Goal: Task Accomplishment & Management: Manage account settings

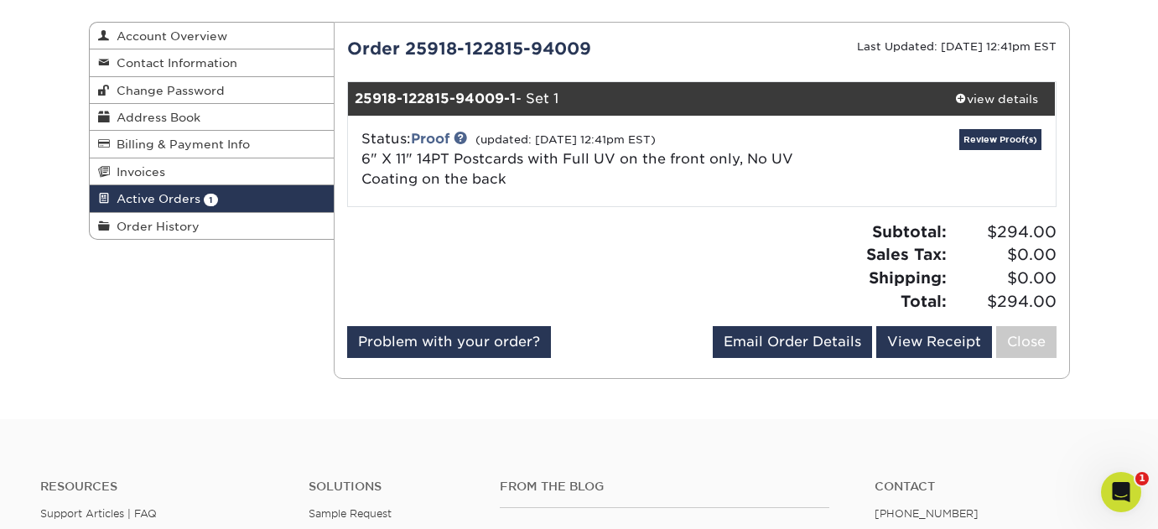
scroll to position [165, 0]
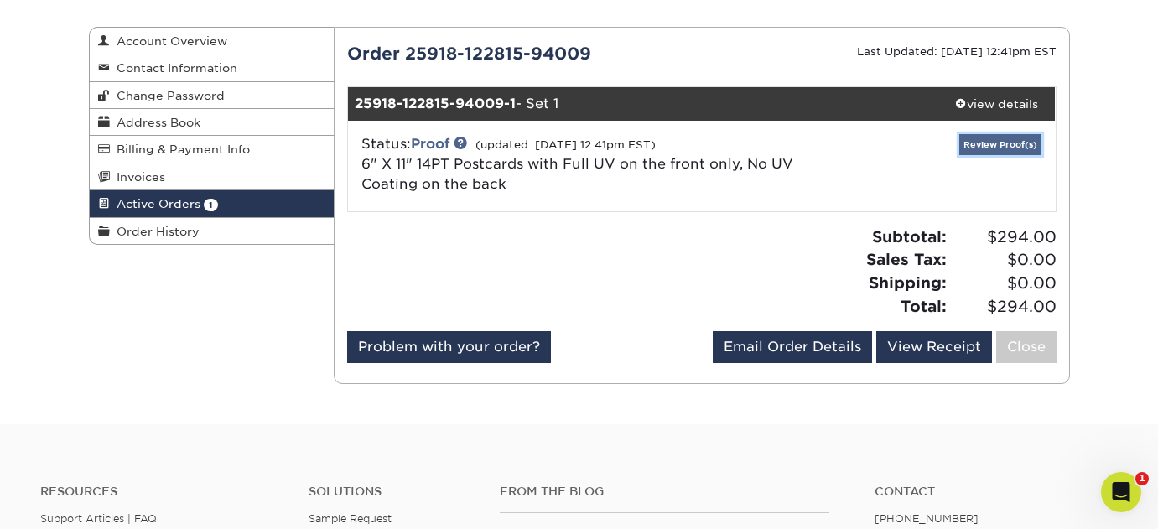
click at [976, 140] on link "Review Proof(s)" at bounding box center [1000, 144] width 82 height 21
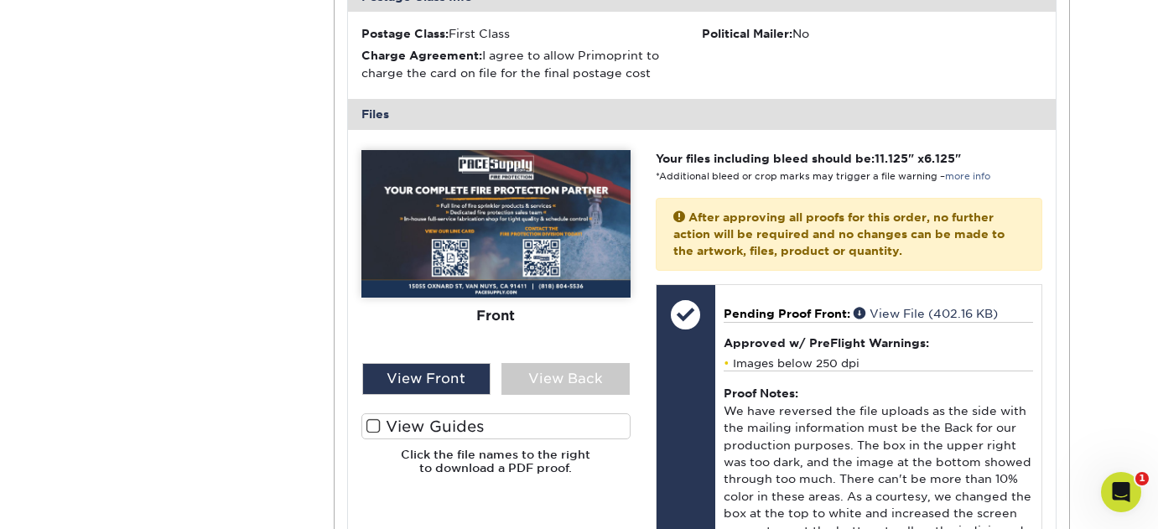
scroll to position [756, 0]
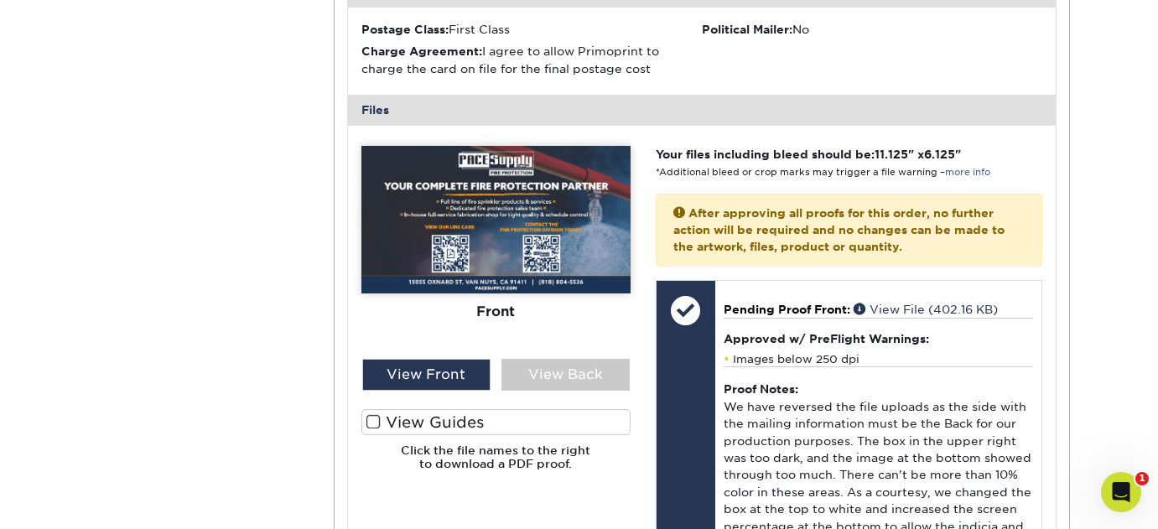
click at [375, 421] on span at bounding box center [373, 422] width 14 height 16
click at [0, 0] on input "View Guides" at bounding box center [0, 0] width 0 height 0
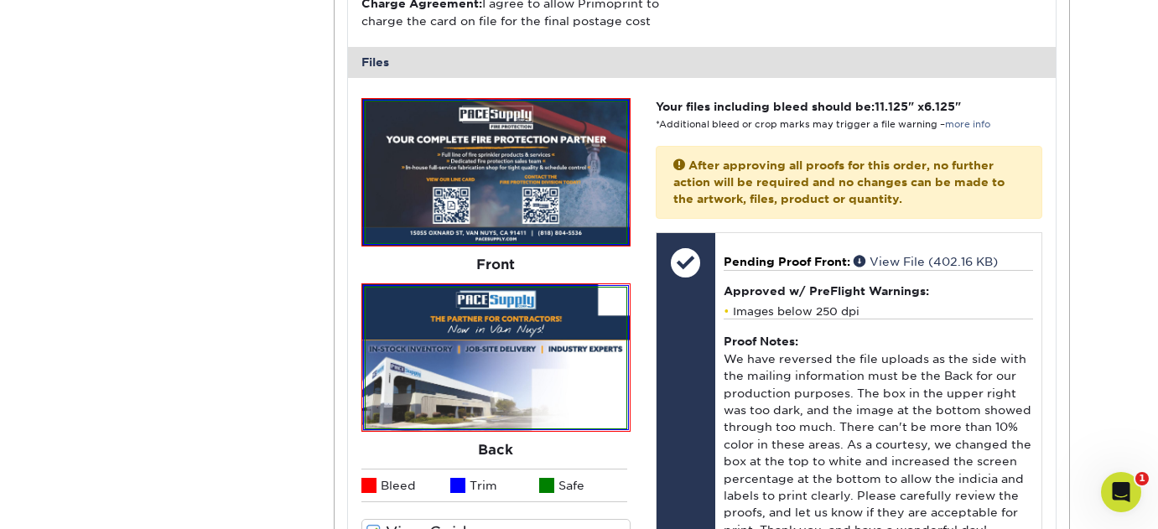
scroll to position [802, 0]
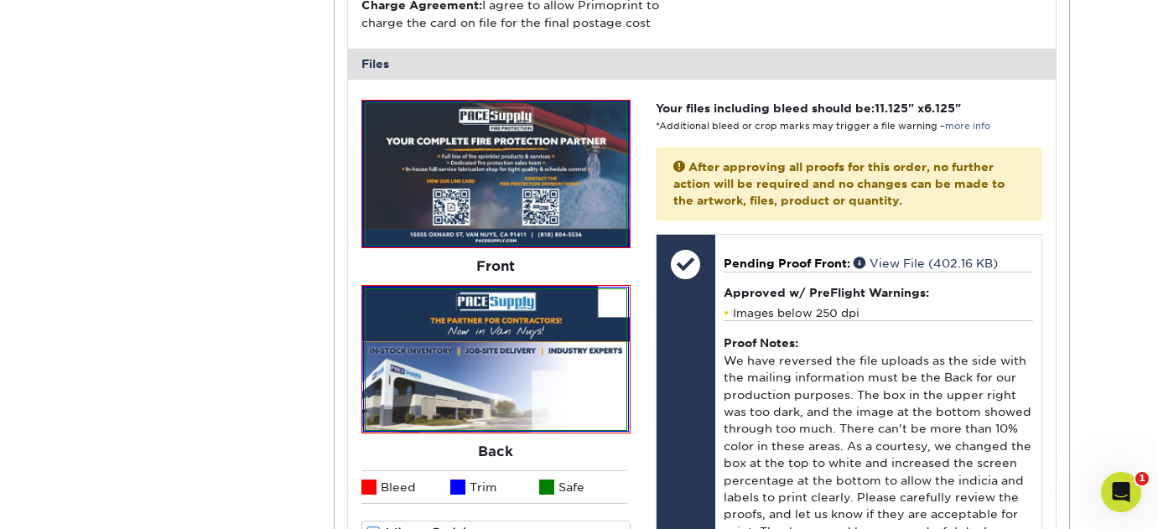
click at [533, 153] on img at bounding box center [496, 173] width 261 height 141
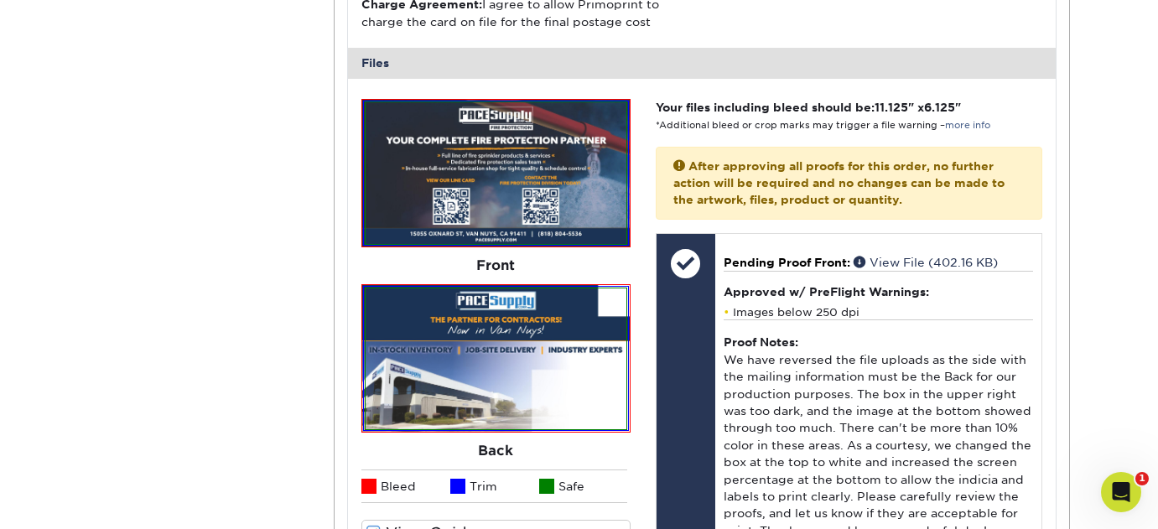
scroll to position [956, 0]
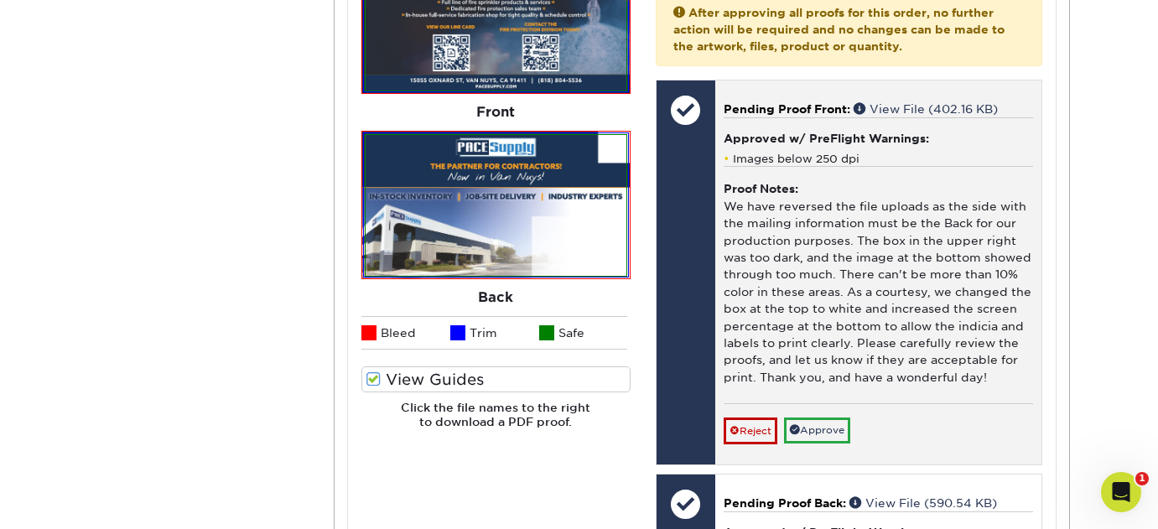
click at [968, 385] on div "Proof Notes: We have reversed the file uploads as the side with the mailing inf…" at bounding box center [878, 284] width 309 height 236
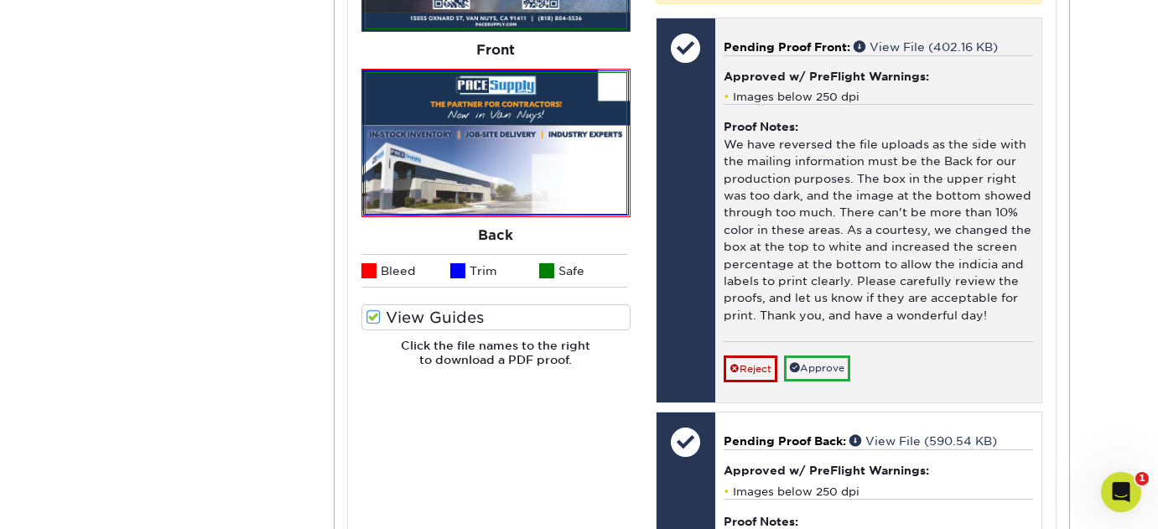
scroll to position [1049, 0]
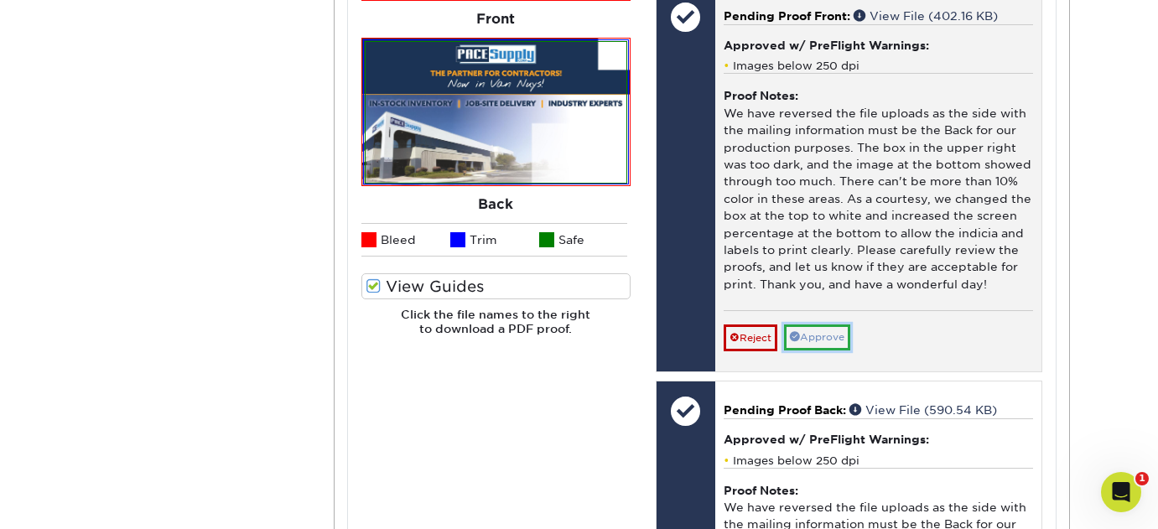
click at [829, 343] on link "Approve" at bounding box center [817, 338] width 66 height 26
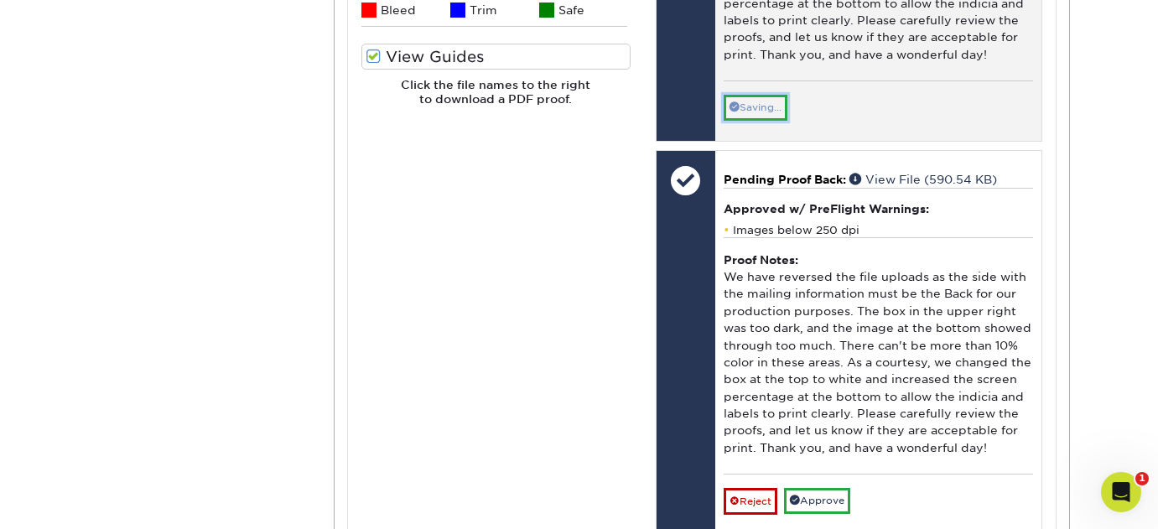
scroll to position [1291, 0]
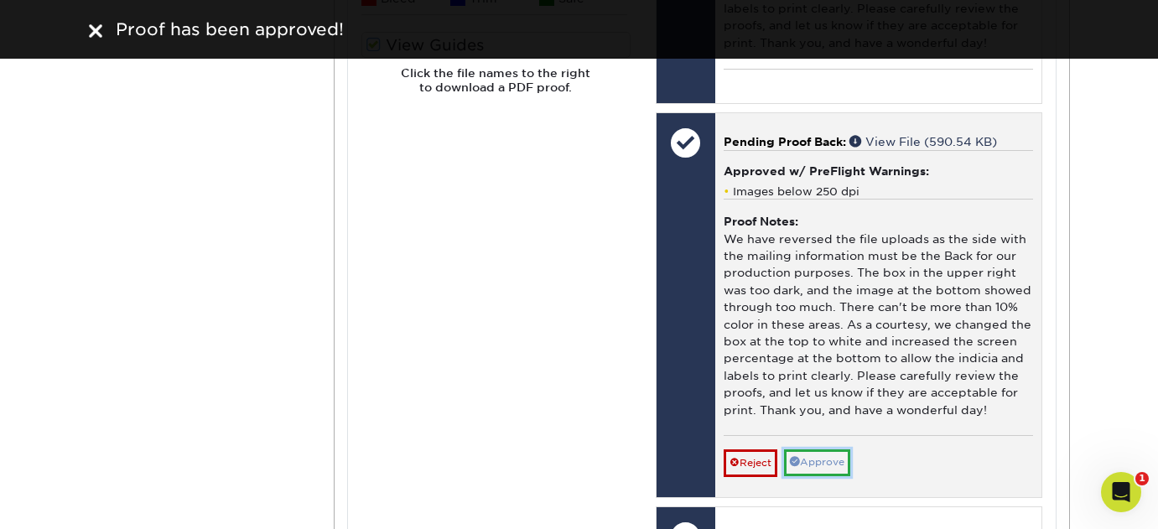
click at [822, 463] on link "Approve" at bounding box center [817, 463] width 66 height 26
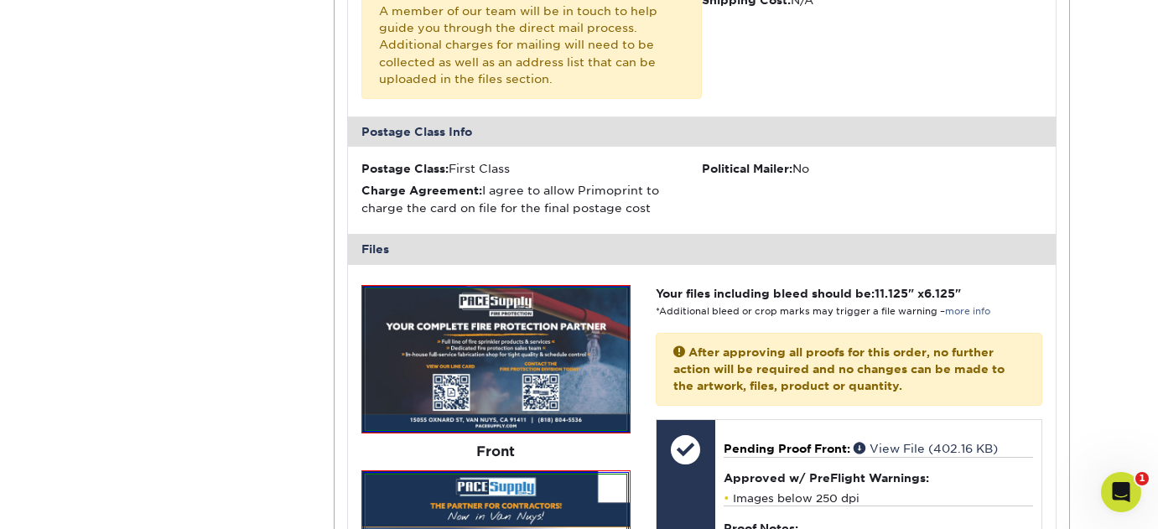
scroll to position [616, 0]
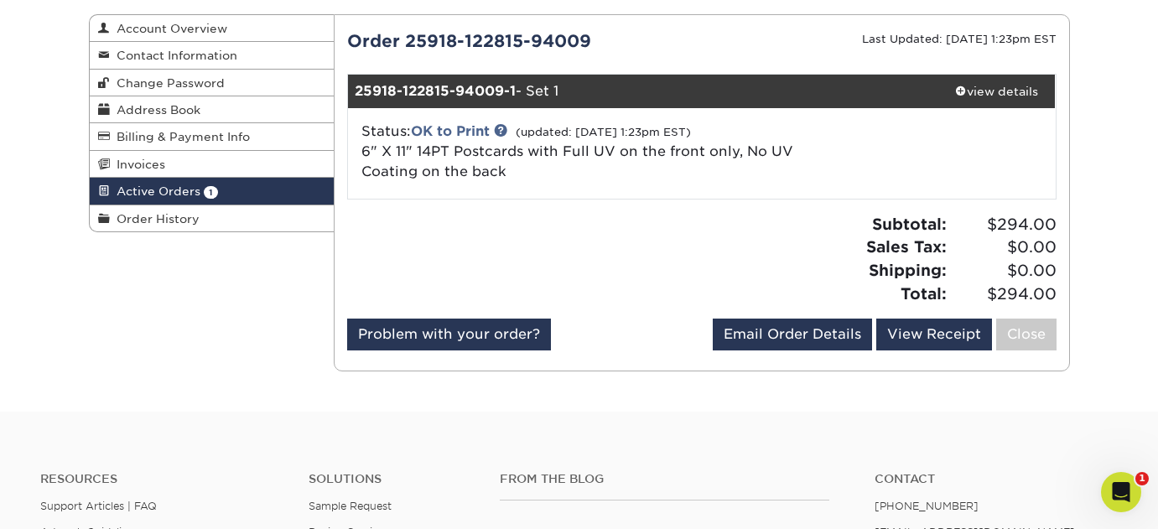
scroll to position [177, 0]
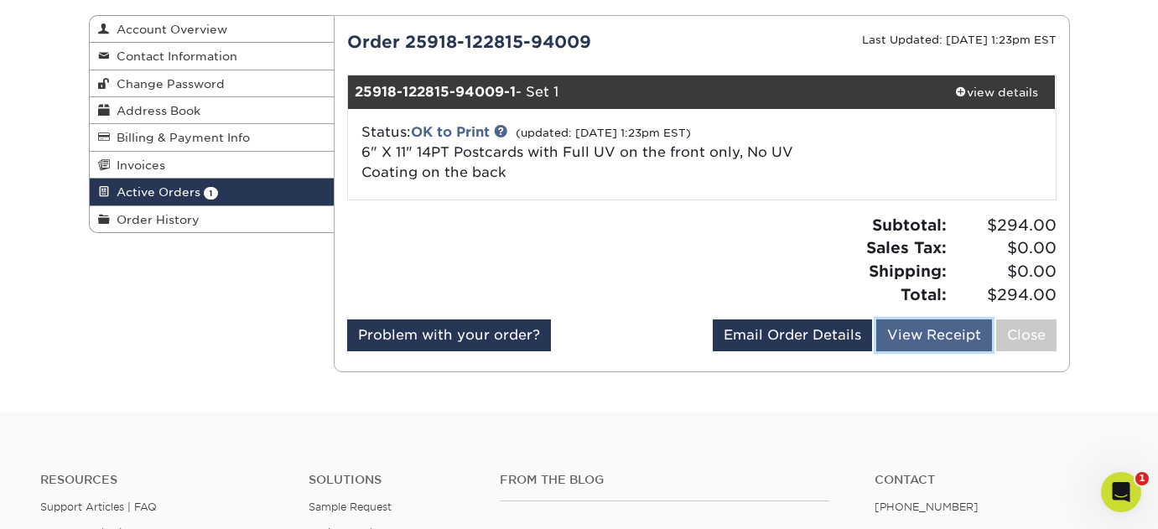
click at [915, 334] on link "View Receipt" at bounding box center [934, 336] width 116 height 32
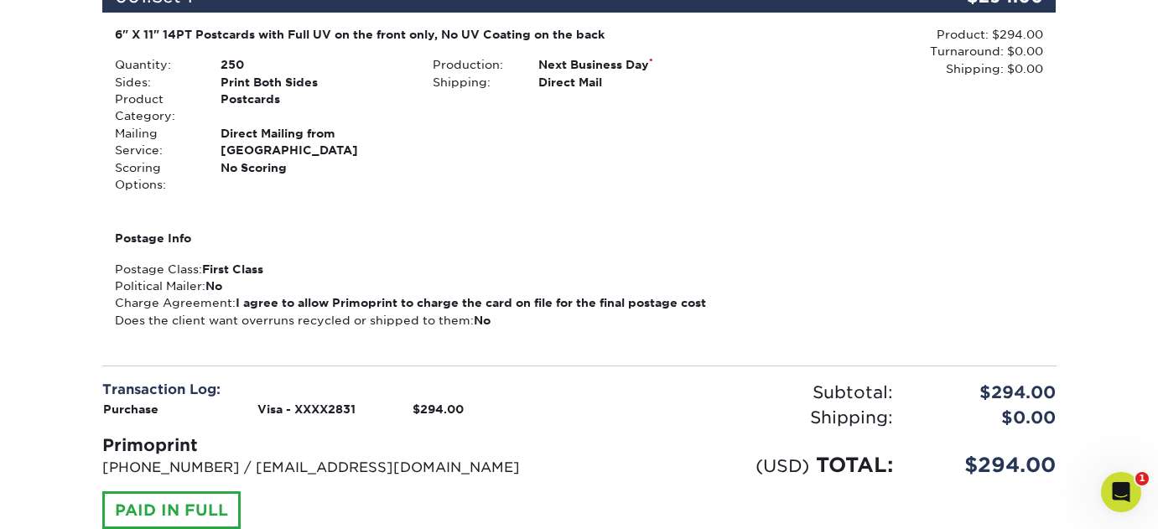
scroll to position [295, 0]
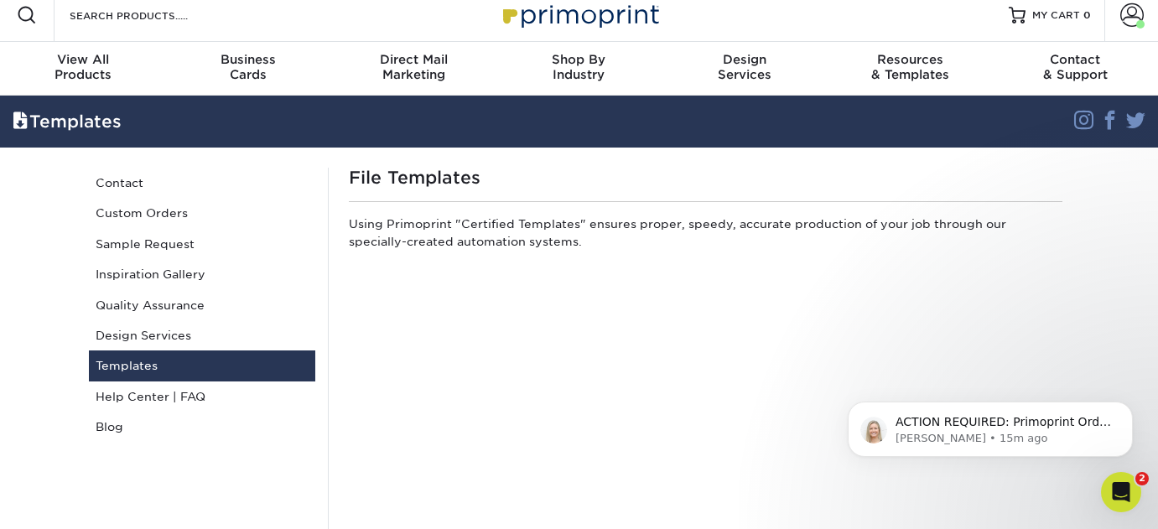
click at [162, 366] on link "Templates" at bounding box center [202, 366] width 226 height 30
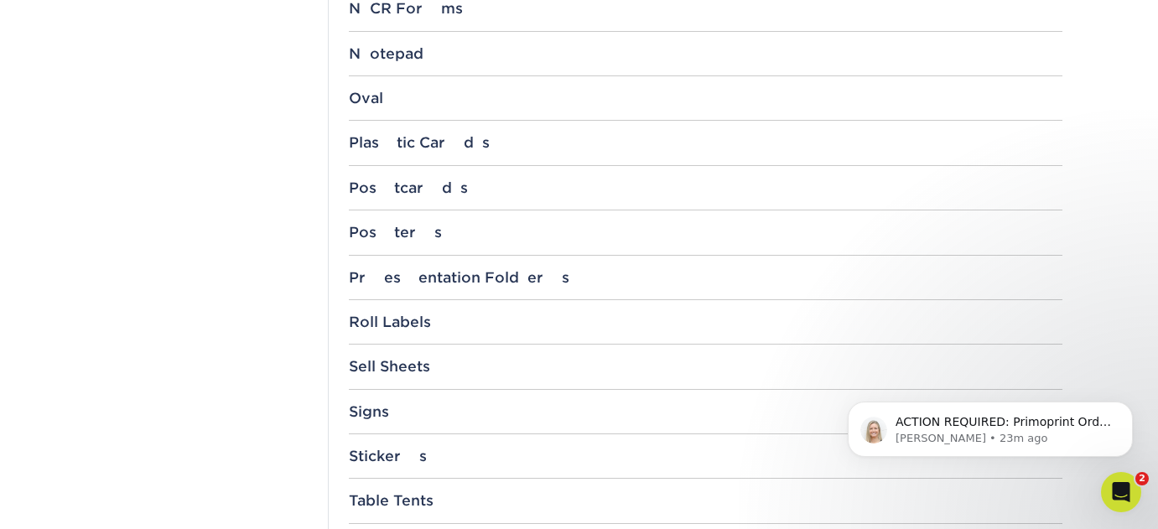
scroll to position [1657, 0]
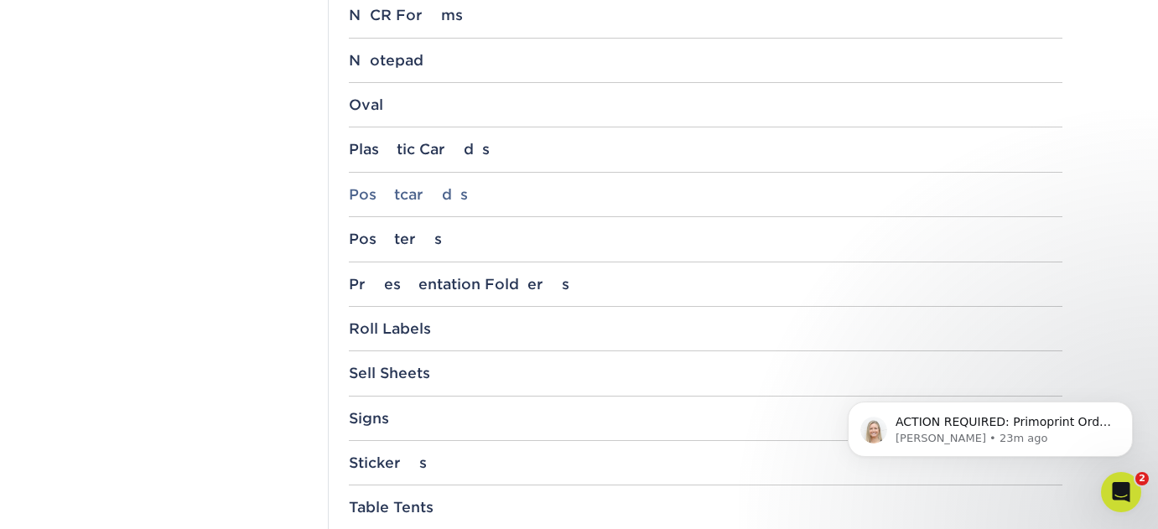
click at [395, 202] on div "Postcards" at bounding box center [706, 194] width 714 height 17
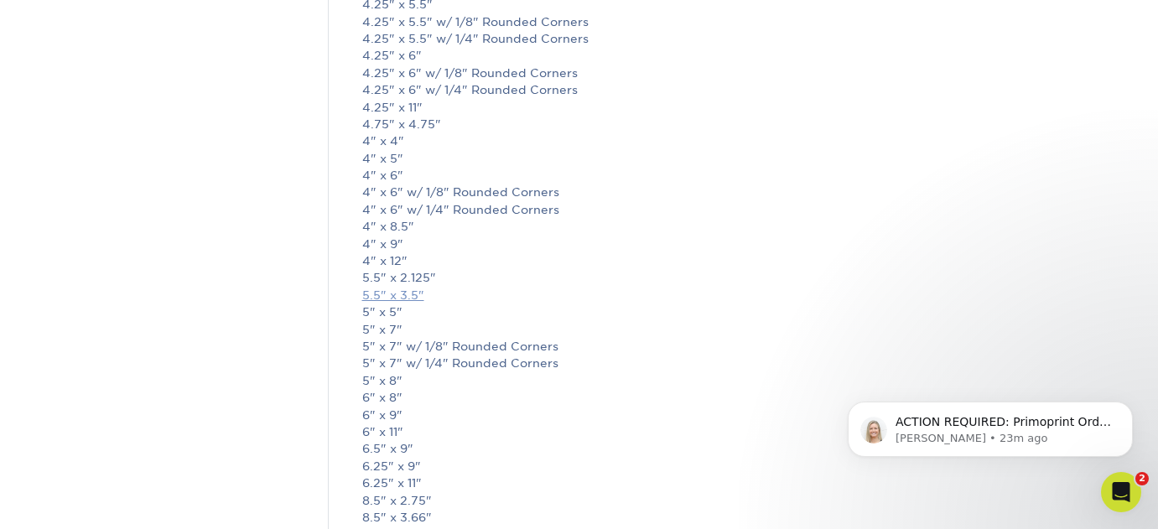
scroll to position [2115, 0]
click at [392, 431] on link "6" x 11"" at bounding box center [382, 430] width 41 height 13
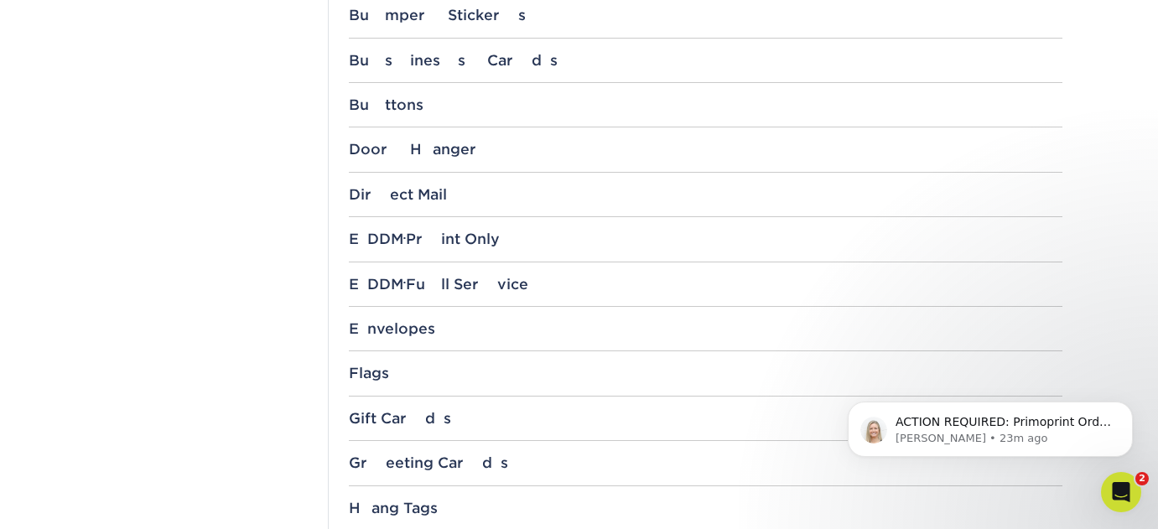
scroll to position [982, 0]
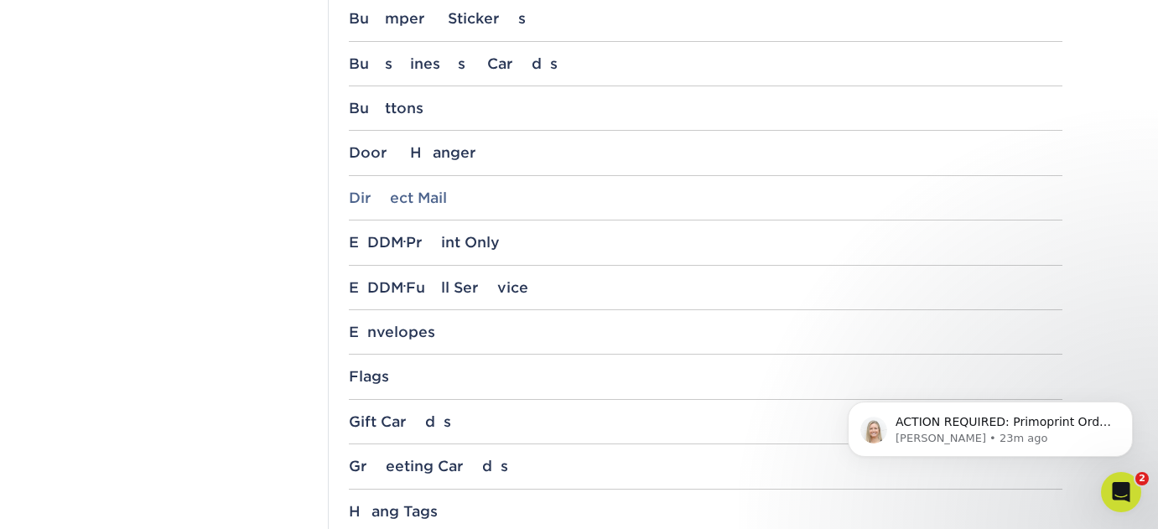
click at [417, 195] on div "Direct Mail" at bounding box center [706, 198] width 714 height 17
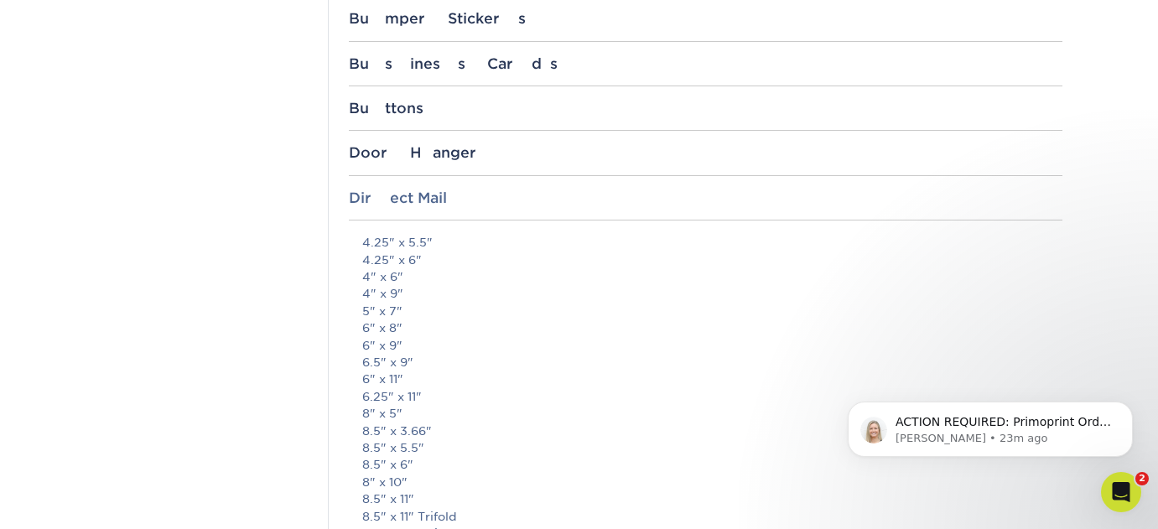
click at [417, 195] on div "Direct Mail" at bounding box center [706, 198] width 714 height 17
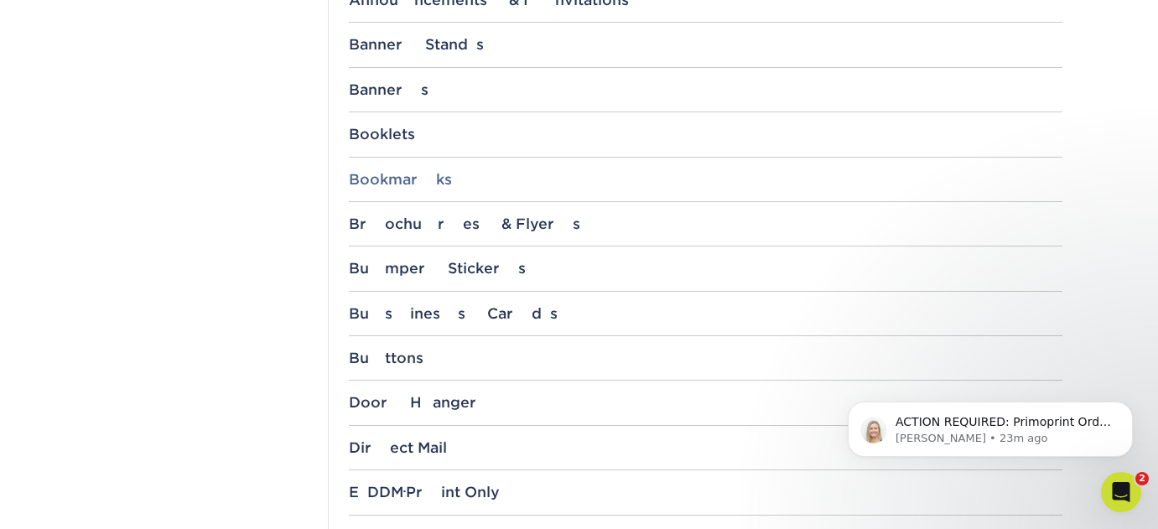
scroll to position [781, 0]
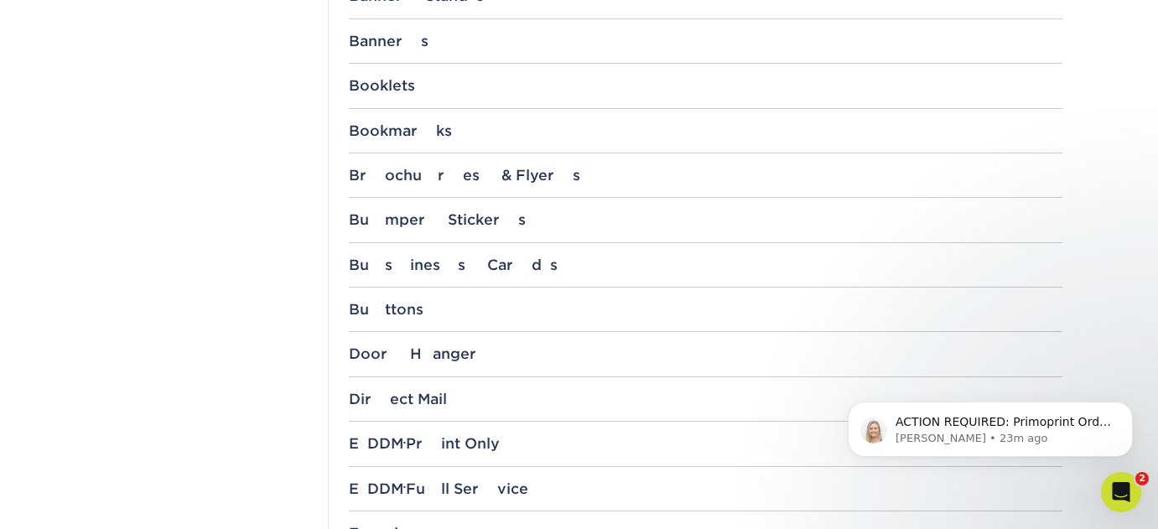
click at [402, 394] on div "Direct Mail" at bounding box center [706, 399] width 714 height 17
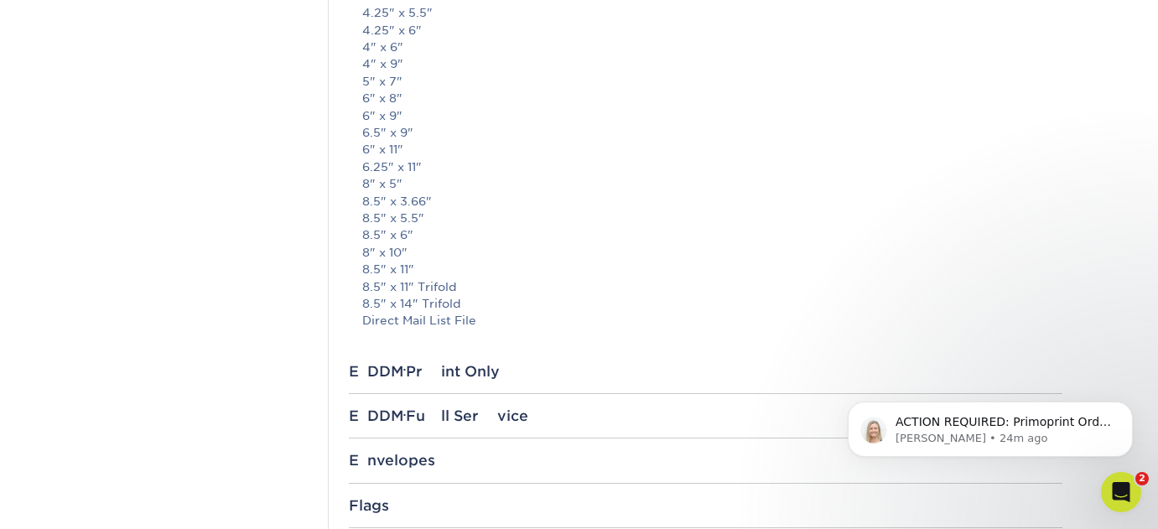
scroll to position [1215, 0]
click at [453, 322] on link "Direct Mail List File" at bounding box center [419, 316] width 114 height 13
